Goal: Transaction & Acquisition: Purchase product/service

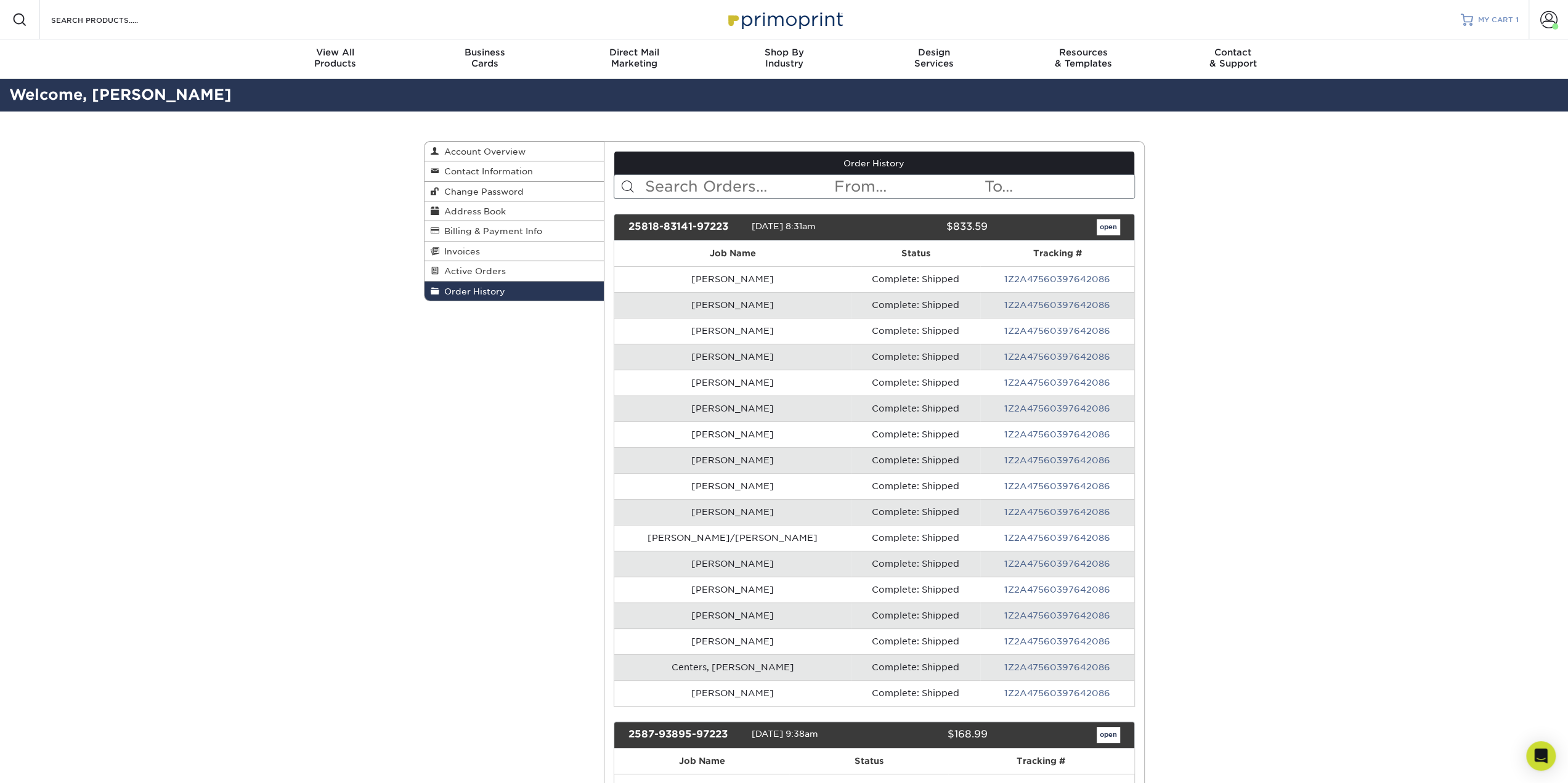
click at [1496, 13] on link "MY CART 1" at bounding box center [1489, 20] width 58 height 39
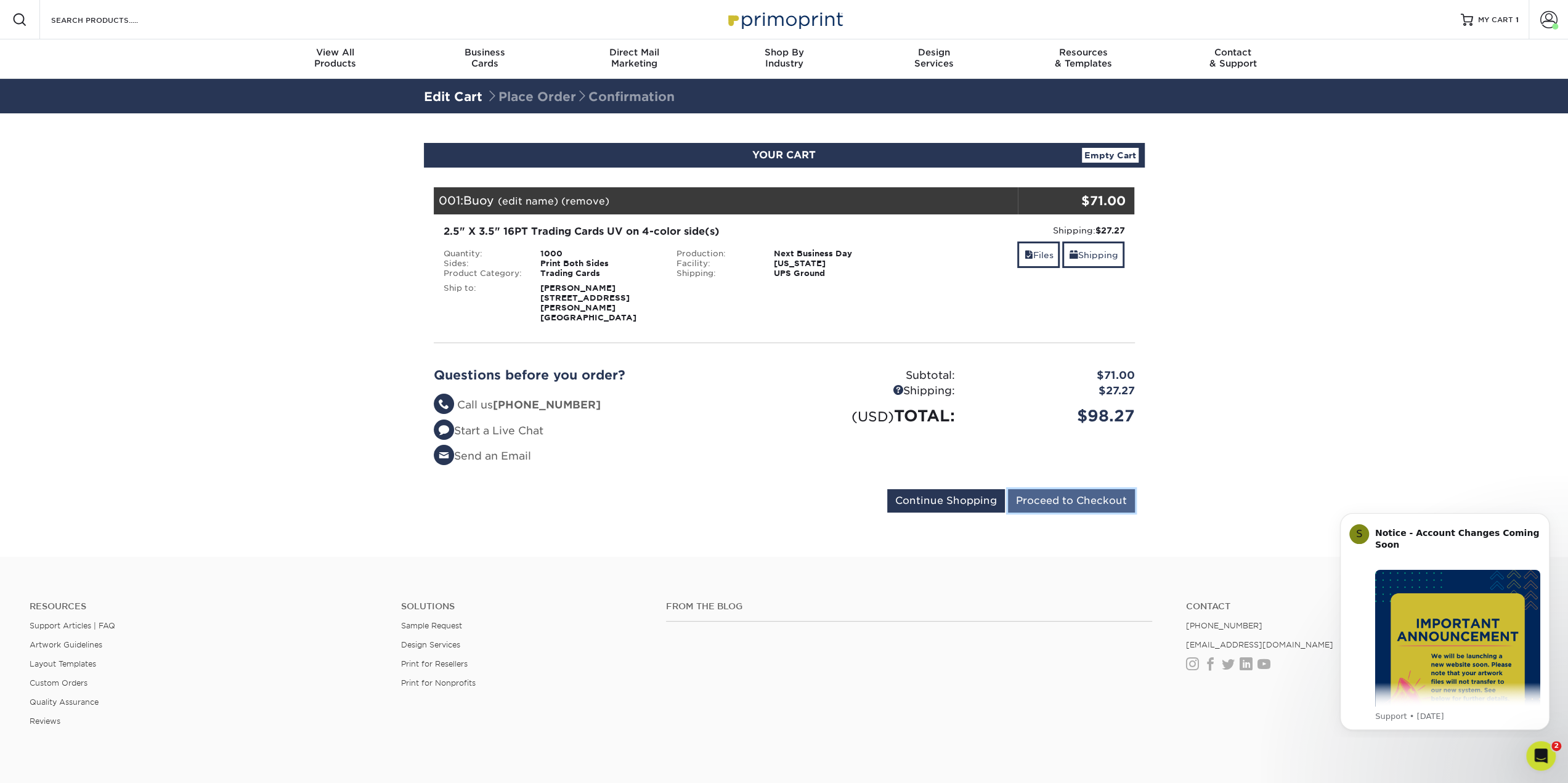
click at [1065, 489] on input "Proceed to Checkout" at bounding box center [1071, 501] width 127 height 24
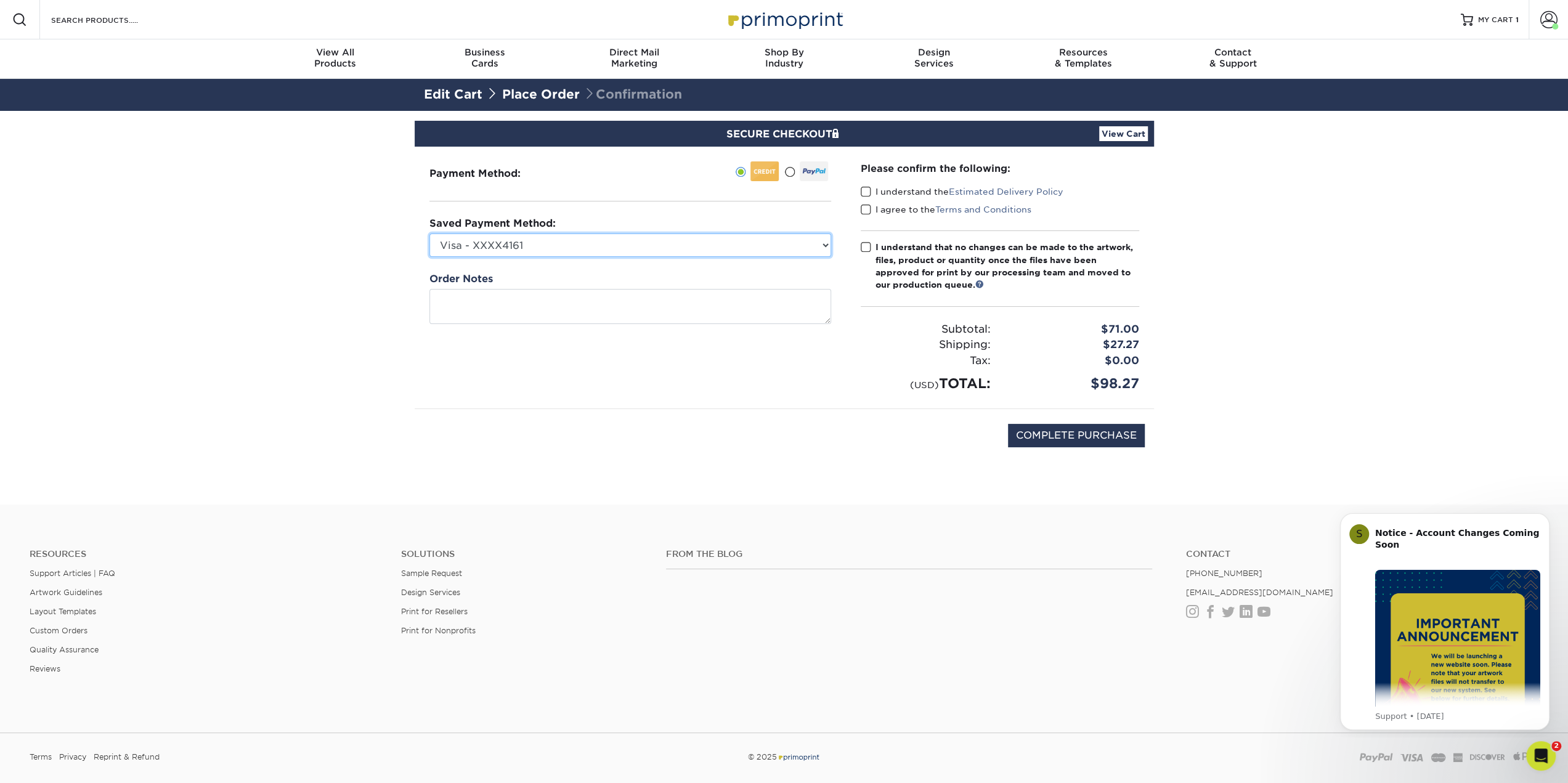
click at [775, 246] on select "Visa - XXXX4161 Visa - XXXX7869 Visa - XXXX2504 New Credit Card" at bounding box center [630, 245] width 401 height 24
select select "62578"
click at [429, 233] on select "Visa - XXXX4161 Visa - XXXX7869 Visa - XXXX2504 New Credit Card" at bounding box center [630, 245] width 401 height 24
click at [907, 188] on label "I understand the Estimated Delivery Policy" at bounding box center [962, 191] width 202 height 12
click at [0, 0] on input "I understand the Estimated Delivery Policy" at bounding box center [0, 0] width 0 height 0
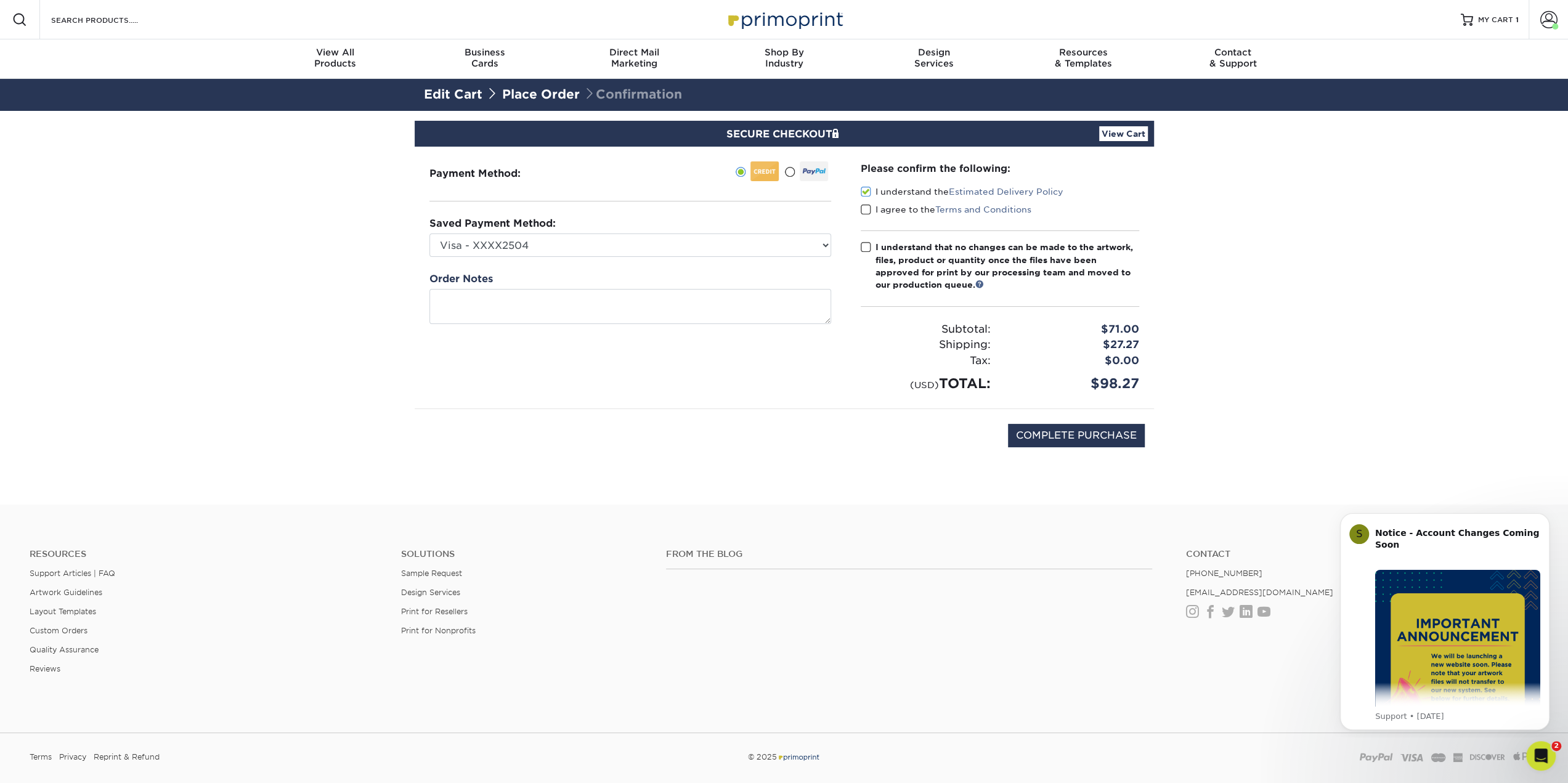
click at [902, 211] on label "I agree to the Terms and Conditions" at bounding box center [946, 209] width 171 height 12
click at [0, 0] on input "I agree to the Terms and Conditions" at bounding box center [0, 0] width 0 height 0
click at [903, 245] on div "I understand that no changes can be made to the artwork, files, product or quan…" at bounding box center [1007, 266] width 264 height 51
click at [0, 0] on input "I understand that no changes can be made to the artwork, files, product or quan…" at bounding box center [0, 0] width 0 height 0
click at [1065, 441] on input "COMPLETE PURCHASE" at bounding box center [1076, 436] width 137 height 24
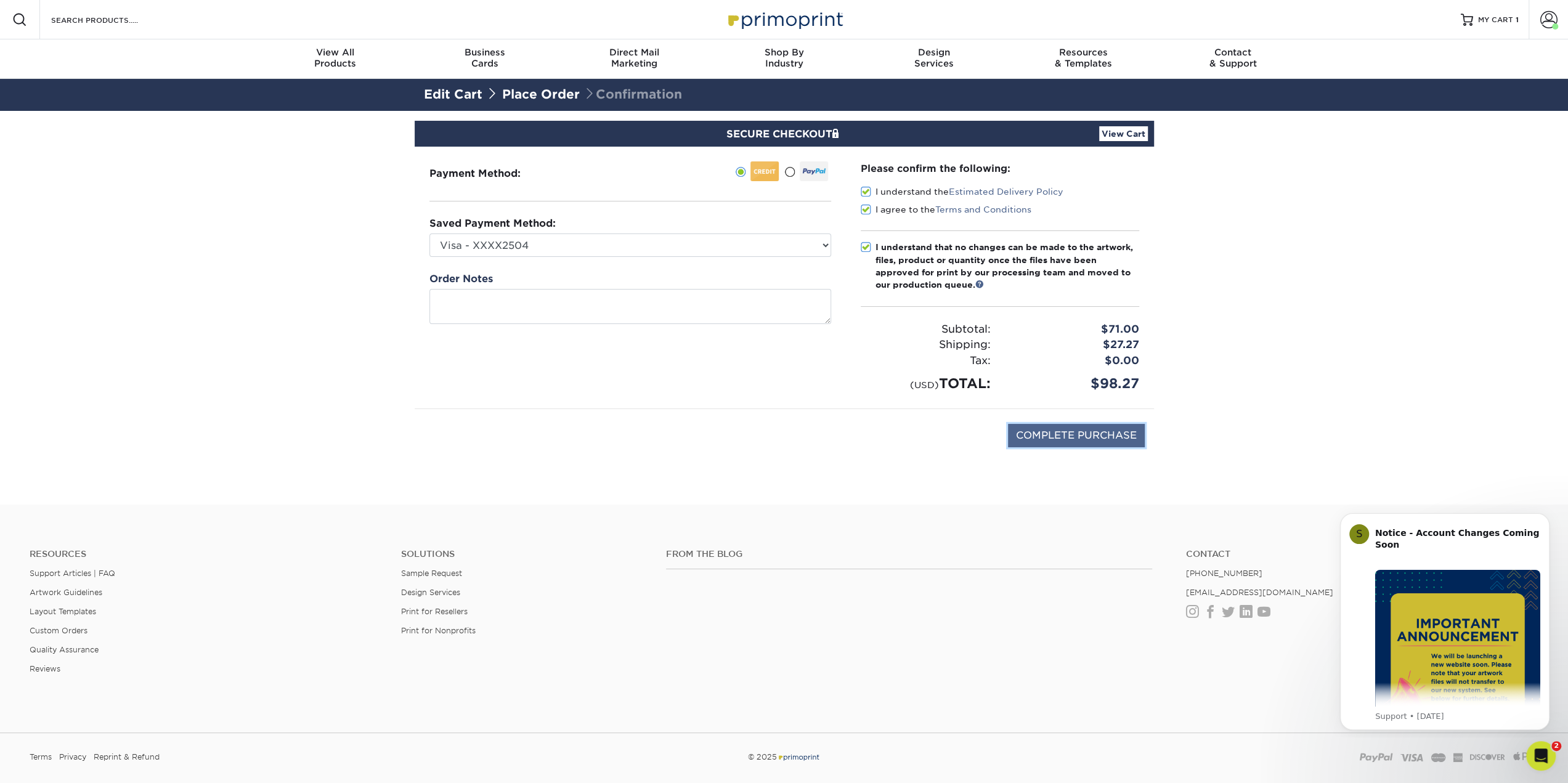
type input "PROCESSING, PLEASE WAIT..."
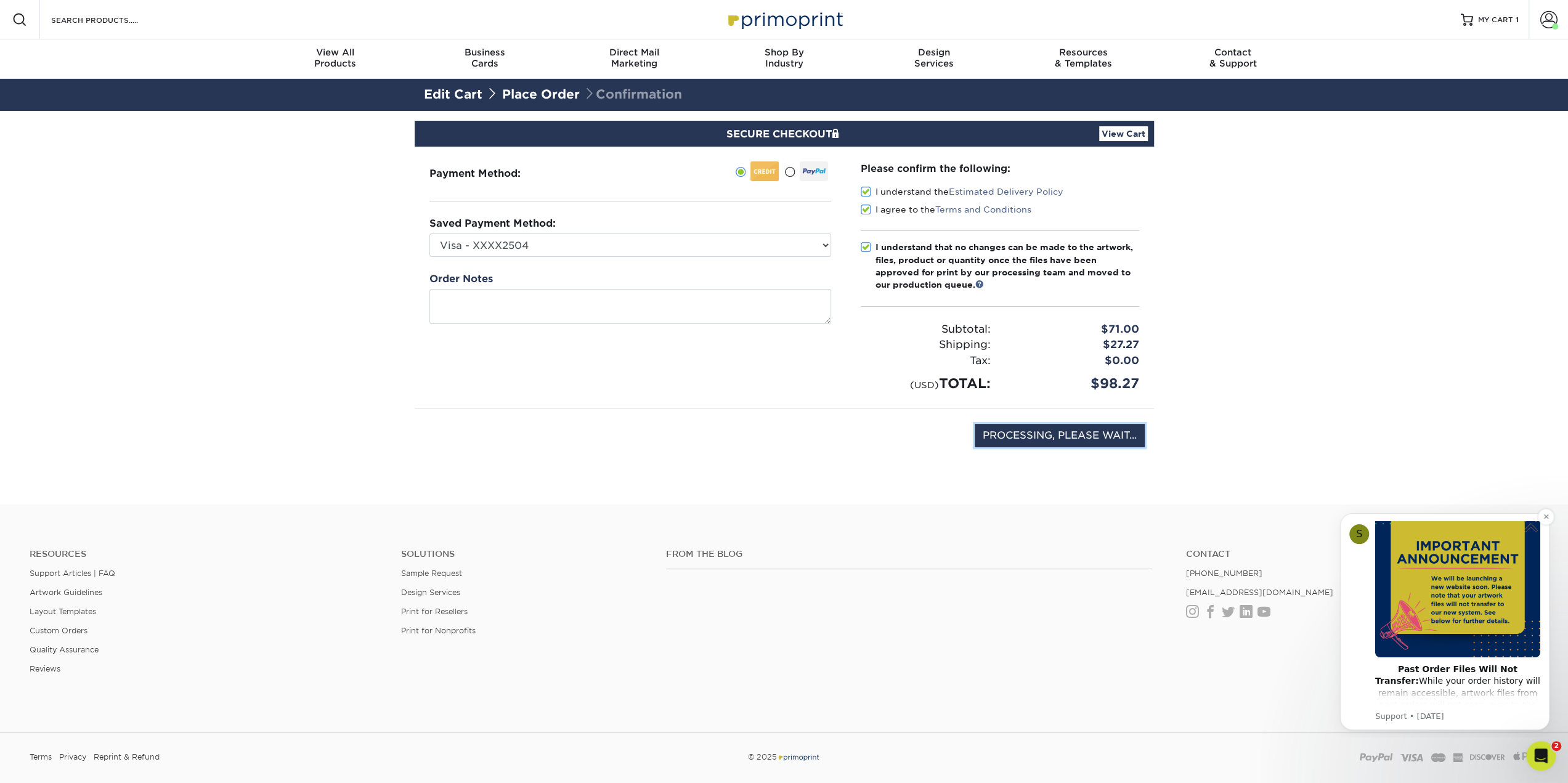
scroll to position [62, 0]
